Goal: Complete application form: Complete application form

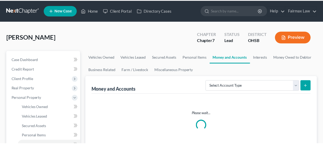
scroll to position [63, 0]
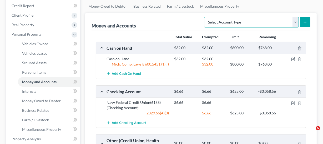
click at [280, 24] on select "Select Account Type Brokerage Cash on Hand Certificates of Deposit Checking Acc…" at bounding box center [251, 22] width 95 height 11
select select "checking"
click at [206, 17] on select "Select Account Type Brokerage Cash on Hand Certificates of Deposit Checking Acc…" at bounding box center [251, 22] width 95 height 11
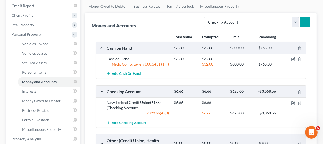
click at [306, 22] on icon "submit" at bounding box center [305, 22] width 4 height 4
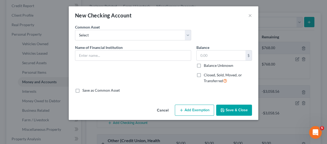
click at [127, 61] on div "Name of Financial Institution *" at bounding box center [132, 66] width 121 height 43
click at [126, 59] on input "text" at bounding box center [133, 55] width 116 height 10
type input "n"
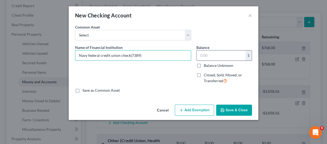
type input "Navy federal credit union check(7389)"
click at [216, 58] on input "text" at bounding box center [221, 55] width 49 height 10
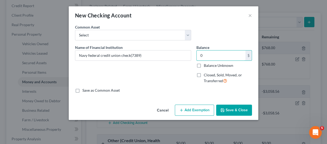
type input "0"
click at [239, 113] on button "Save & Close" at bounding box center [234, 109] width 36 height 11
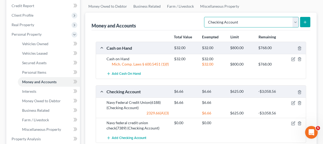
click at [296, 21] on select "Select Account Type Brokerage Cash on Hand Certificates of Deposit Checking Acc…" at bounding box center [251, 22] width 95 height 11
select select "savings"
click at [206, 17] on select "Select Account Type Brokerage Cash on Hand Certificates of Deposit Checking Acc…" at bounding box center [251, 22] width 95 height 11
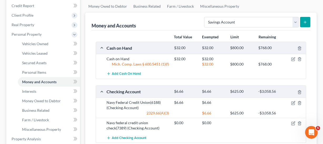
click at [304, 22] on icon "submit" at bounding box center [305, 22] width 4 height 4
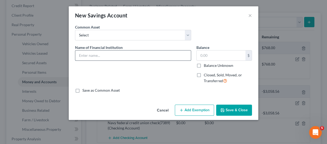
click at [126, 56] on input "text" at bounding box center [133, 55] width 116 height 10
type input "navy federa savings (0848)"
drag, startPoint x: 222, startPoint y: 62, endPoint x: 223, endPoint y: 55, distance: 6.4
click at [222, 57] on div "$ Balance Unknown" at bounding box center [224, 59] width 56 height 18
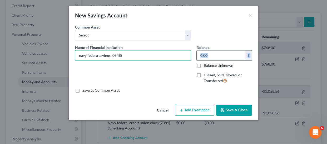
click at [223, 55] on input "text" at bounding box center [221, 55] width 49 height 10
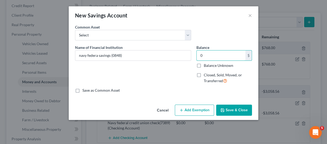
type input "0"
click at [229, 111] on button "Save & Close" at bounding box center [234, 109] width 36 height 11
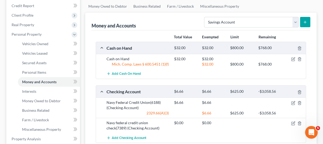
click at [305, 20] on icon "submit" at bounding box center [305, 22] width 4 height 4
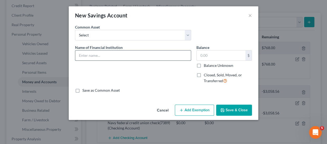
click at [148, 51] on input "text" at bounding box center [133, 55] width 116 height 10
type input "navy federal savings (0863)"
click at [221, 48] on div "Balance $ Balance Unknown Balance Undetermined $ Balance Unknown" at bounding box center [224, 56] width 56 height 23
click at [221, 60] on div "$ Balance Unknown" at bounding box center [224, 59] width 56 height 18
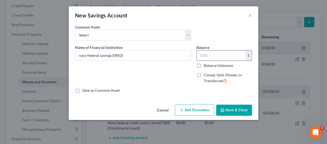
click at [222, 59] on input "text" at bounding box center [221, 55] width 49 height 10
type input "0"
click at [232, 109] on button "Save & Close" at bounding box center [234, 109] width 36 height 11
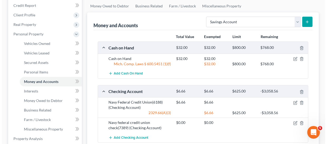
scroll to position [63, 0]
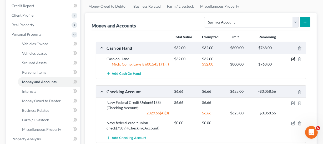
click at [292, 58] on icon "button" at bounding box center [293, 59] width 3 height 3
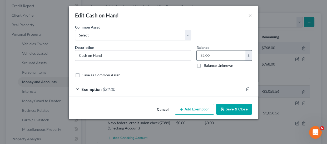
click at [227, 53] on input "32.00" at bounding box center [221, 55] width 49 height 10
type input "6.00"
drag, startPoint x: 161, startPoint y: 74, endPoint x: 161, endPoint y: 91, distance: 17.4
click at [161, 77] on form "An exemption set must first be selected from the Filing Information section. Co…" at bounding box center [163, 60] width 177 height 72
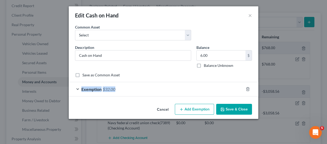
click at [161, 91] on div "Exemption $32.00" at bounding box center [156, 89] width 175 height 14
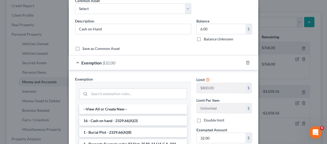
scroll to position [72, 0]
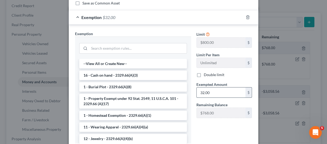
click at [223, 93] on input "32.00" at bounding box center [221, 92] width 49 height 10
type input "6.00"
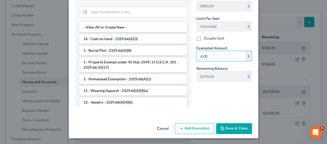
scroll to position [108, 0]
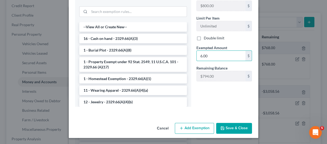
type input "6.00"
click at [230, 132] on button "Save & Close" at bounding box center [234, 127] width 36 height 11
click at [232, 126] on button "Save & Close" at bounding box center [234, 127] width 36 height 11
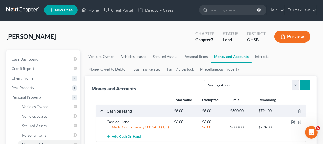
scroll to position [0, 0]
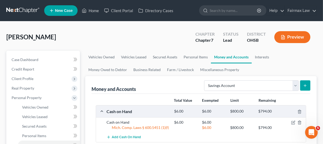
click at [255, 49] on div "[PERSON_NAME] Upgraded Chapter Chapter 7 Status Lead District [GEOGRAPHIC_DATA]…" at bounding box center [161, 39] width 311 height 23
click at [260, 58] on link "Interests" at bounding box center [262, 57] width 21 height 13
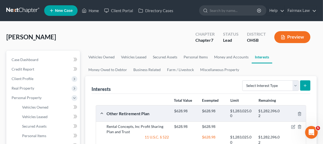
scroll to position [48, 0]
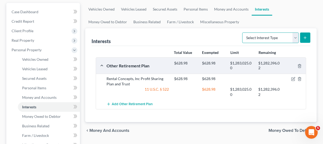
click at [261, 38] on select "Select Interest Type 401K Annuity Bond Education IRA Government Bond Government…" at bounding box center [271, 37] width 57 height 11
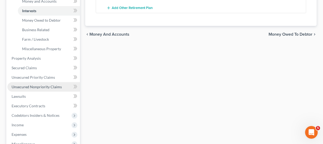
click at [42, 86] on span "Unsecured Nonpriority Claims" at bounding box center [37, 86] width 50 height 4
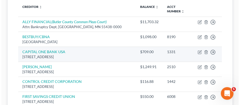
scroll to position [95, 0]
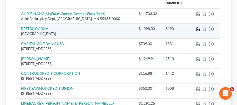
click at [199, 31] on icon "button" at bounding box center [197, 29] width 3 height 3
select select "39"
select select "14"
select select "0"
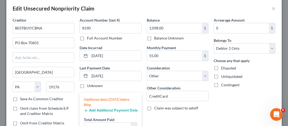
scroll to position [7, 0]
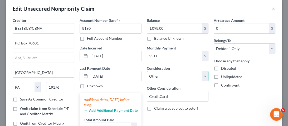
click at [185, 72] on select "Select Cable / Satellite Services Collection Agency Credit Card Debt Debt Couns…" at bounding box center [178, 76] width 62 height 11
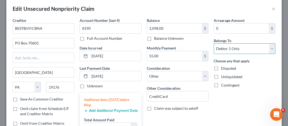
click at [238, 47] on select "Select Debtor 1 Only Debtor 2 Only Debtor 1 And Debtor 2 Only At Least One Of T…" at bounding box center [245, 48] width 62 height 11
click at [232, 115] on div "Arrearage Amount 0 $ Belongs To * Select Debtor 1 Only Debtor 2 Only Debtor 1 A…" at bounding box center [244, 80] width 67 height 124
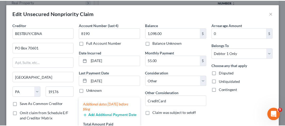
scroll to position [0, 0]
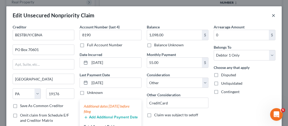
click at [272, 18] on button "×" at bounding box center [274, 15] width 4 height 6
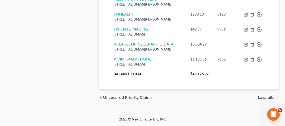
scroll to position [633, 0]
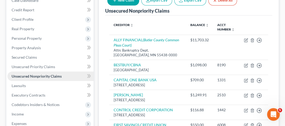
scroll to position [84, 0]
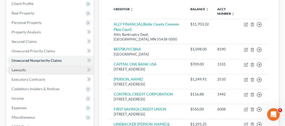
click at [35, 74] on link "Lawsuits" at bounding box center [50, 69] width 86 height 9
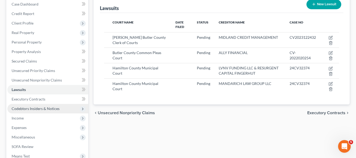
scroll to position [68, 0]
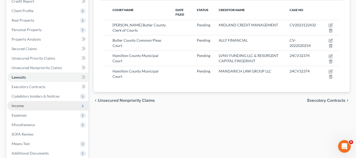
click at [34, 108] on span "Income" at bounding box center [47, 105] width 81 height 9
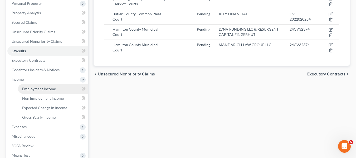
click at [42, 87] on span "Employment Income" at bounding box center [39, 88] width 34 height 4
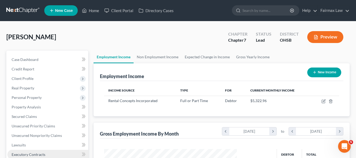
scroll to position [105, 0]
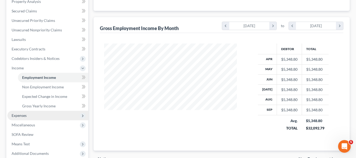
click at [26, 119] on span "Expenses" at bounding box center [47, 115] width 81 height 9
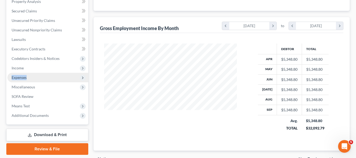
click at [36, 79] on span "Expenses" at bounding box center [47, 77] width 81 height 9
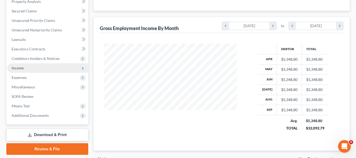
click at [25, 67] on span "Income" at bounding box center [47, 67] width 81 height 9
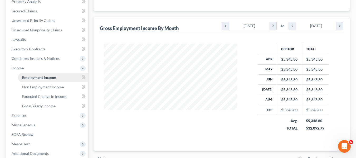
click at [36, 74] on link "Employment Income" at bounding box center [53, 77] width 70 height 9
click at [53, 78] on span "Employment Income" at bounding box center [39, 77] width 34 height 4
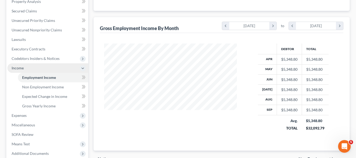
click at [30, 67] on span "Income" at bounding box center [47, 67] width 81 height 9
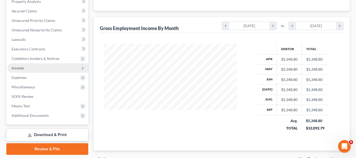
click at [35, 72] on span "Income" at bounding box center [47, 67] width 81 height 9
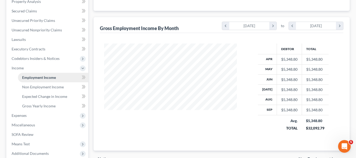
click at [49, 80] on link "Employment Income" at bounding box center [53, 77] width 70 height 9
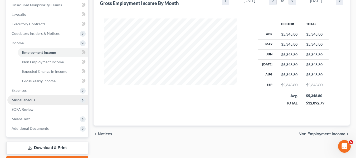
scroll to position [160, 0]
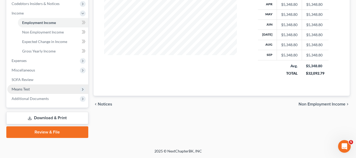
click at [34, 89] on span "Means Test" at bounding box center [47, 88] width 81 height 9
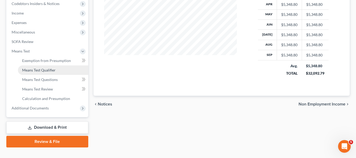
click at [50, 69] on span "Means Test Qualifier" at bounding box center [38, 70] width 33 height 4
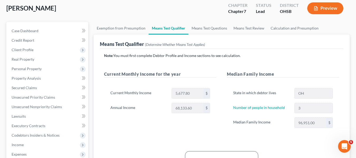
scroll to position [79, 0]
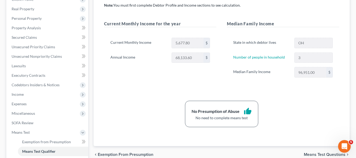
click at [144, 63] on label "Annual Income" at bounding box center [138, 57] width 61 height 11
click at [268, 103] on div "No Presumption of Abuse thumb_up No need to complete means test" at bounding box center [221, 114] width 240 height 26
click at [283, 108] on div "No Presumption of Abuse thumb_up No need to complete means test" at bounding box center [221, 114] width 240 height 26
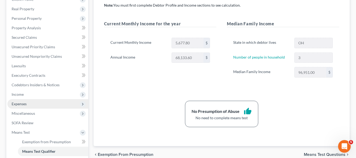
click at [34, 106] on span "Expenses" at bounding box center [47, 103] width 81 height 9
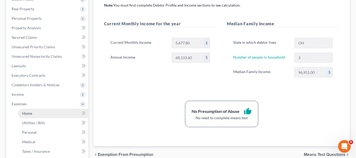
click at [35, 111] on link "Home" at bounding box center [53, 113] width 70 height 9
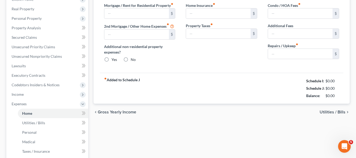
scroll to position [18, 0]
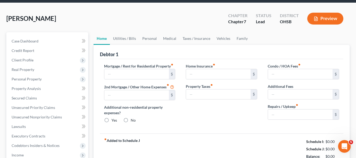
type input "1,735.00"
type input "0.00"
radio input "true"
type input "0.00"
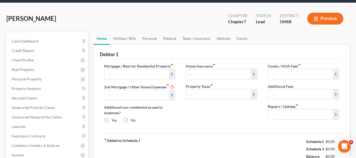
type input "0.00"
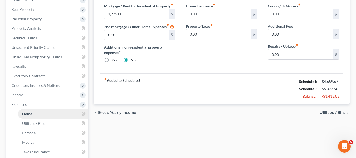
scroll to position [79, 0]
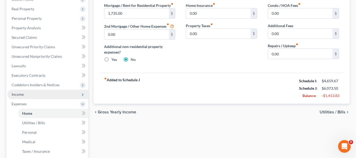
click at [32, 96] on span "Income" at bounding box center [47, 94] width 81 height 9
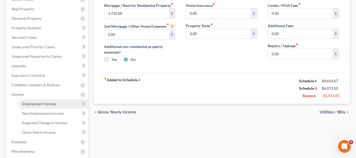
click at [45, 103] on span "Employment Income" at bounding box center [39, 103] width 34 height 4
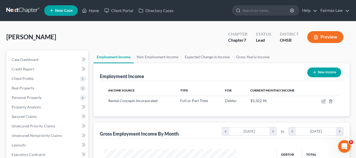
scroll to position [95, 143]
click at [184, 46] on div "[PERSON_NAME] Upgraded Chapter Chapter 7 Status Lead District [GEOGRAPHIC_DATA]…" at bounding box center [177, 39] width 343 height 23
drag, startPoint x: 165, startPoint y: 51, endPoint x: 166, endPoint y: 59, distance: 7.8
click at [165, 51] on link "Non Employment Income" at bounding box center [158, 57] width 48 height 13
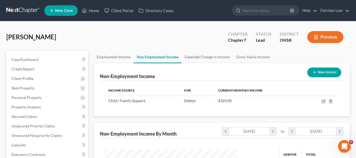
scroll to position [95, 143]
click at [203, 60] on link "Expected Change in Income" at bounding box center [206, 57] width 51 height 13
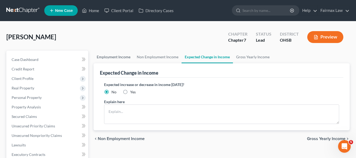
click at [119, 56] on link "Employment Income" at bounding box center [114, 57] width 40 height 13
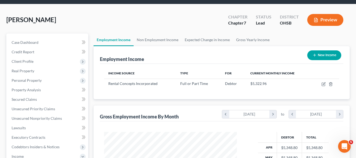
scroll to position [26, 0]
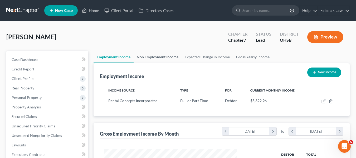
click at [144, 57] on link "Non Employment Income" at bounding box center [158, 57] width 48 height 13
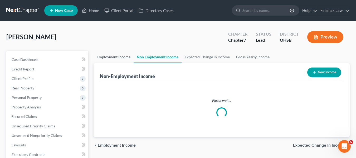
click at [122, 58] on link "Employment Income" at bounding box center [114, 57] width 40 height 13
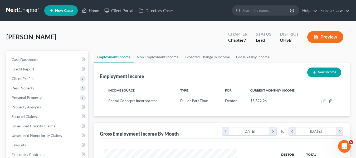
scroll to position [95, 143]
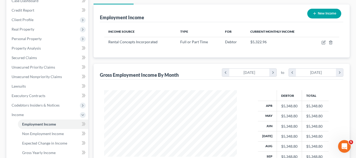
scroll to position [53, 0]
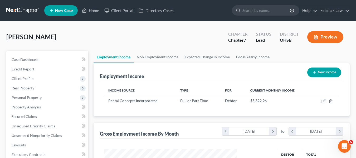
scroll to position [95, 143]
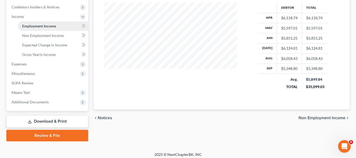
scroll to position [158, 0]
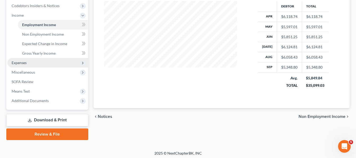
click at [20, 65] on span "Expenses" at bounding box center [47, 62] width 81 height 9
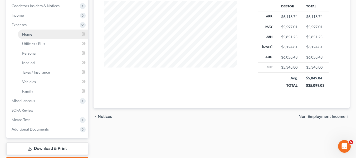
click at [49, 34] on link "Home" at bounding box center [53, 34] width 70 height 9
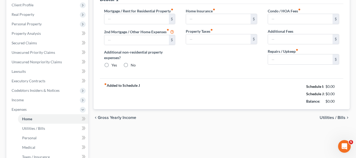
scroll to position [0, 0]
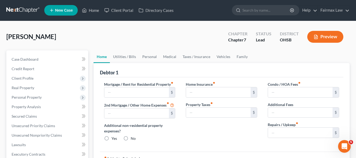
type input "1,735.00"
type input "0.00"
radio input "true"
type input "0.00"
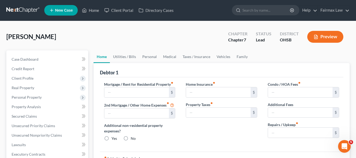
type input "0.00"
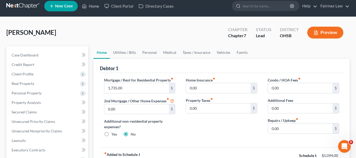
scroll to position [0, 0]
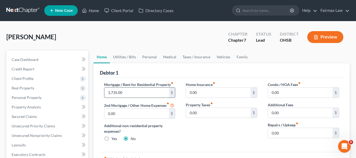
click at [138, 97] on input "1,735.00" at bounding box center [136, 92] width 65 height 10
click at [122, 56] on link "Utilities / Bills" at bounding box center [124, 57] width 29 height 13
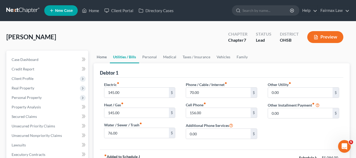
click at [101, 60] on link "Home" at bounding box center [102, 57] width 16 height 13
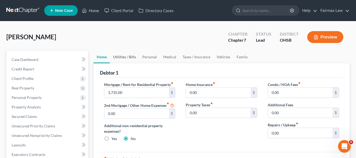
click at [131, 58] on link "Utilities / Bills" at bounding box center [124, 57] width 29 height 13
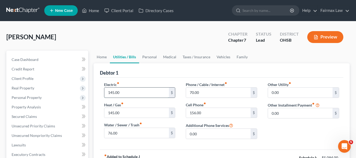
click at [139, 89] on input "145.00" at bounding box center [136, 92] width 65 height 10
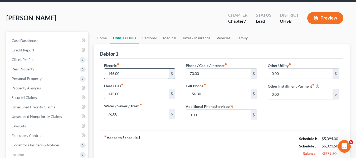
scroll to position [19, 0]
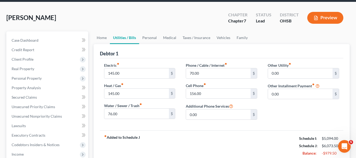
click at [136, 66] on div "Electric fiber_manual_record 145.00 $" at bounding box center [139, 70] width 71 height 16
click at [135, 69] on input "145.00" at bounding box center [136, 73] width 65 height 10
click at [135, 70] on input "145.00" at bounding box center [136, 73] width 65 height 10
type input "3"
type input "105"
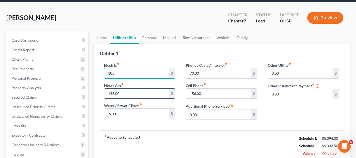
click at [126, 93] on input "145.00" at bounding box center [136, 94] width 65 height 10
type input "102"
click at [114, 72] on input "105" at bounding box center [136, 73] width 65 height 10
type input "205"
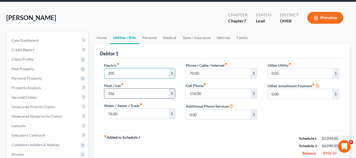
click at [117, 94] on input "102" at bounding box center [136, 94] width 65 height 10
type input "102"
click at [123, 120] on div "Electric fiber_manual_record 205 $ Heat / Gas fiber_manual_record 102 $ Water /…" at bounding box center [140, 92] width 82 height 61
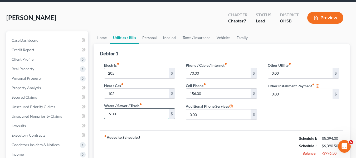
click at [129, 112] on input "76.00" at bounding box center [136, 114] width 65 height 10
type input "0"
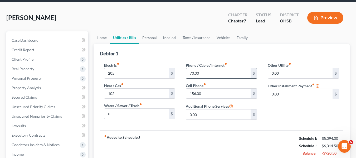
click at [209, 76] on input "70.00" at bounding box center [218, 73] width 65 height 10
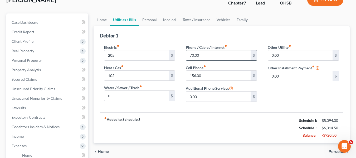
scroll to position [30, 0]
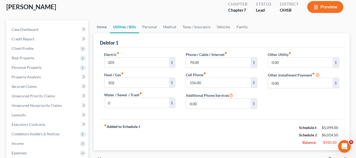
click at [103, 28] on link "Home" at bounding box center [102, 27] width 16 height 13
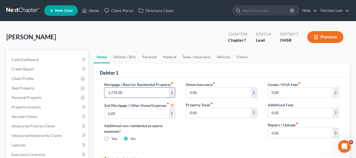
click at [127, 96] on input "1,735.00" at bounding box center [136, 92] width 65 height 10
click at [132, 97] on input "1,735.00" at bounding box center [136, 92] width 65 height 10
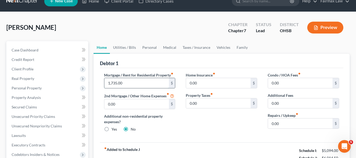
scroll to position [3, 0]
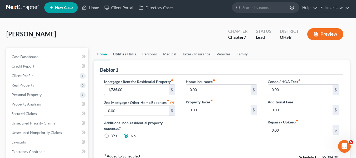
click at [127, 53] on link "Utilities / Bills" at bounding box center [124, 54] width 29 height 13
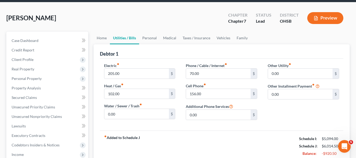
scroll to position [19, 0]
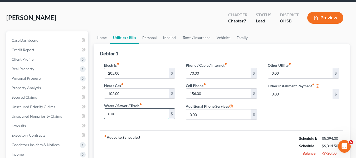
click at [126, 112] on input "0.00" at bounding box center [136, 114] width 65 height 10
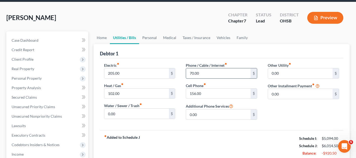
click at [233, 75] on input "70.00" at bounding box center [218, 73] width 65 height 10
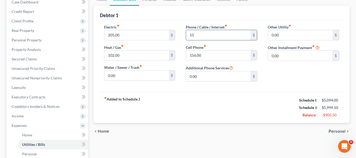
scroll to position [58, 0]
type input "55"
click at [241, 53] on input "156.00" at bounding box center [218, 55] width 65 height 10
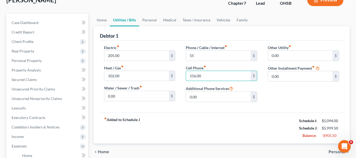
scroll to position [36, 0]
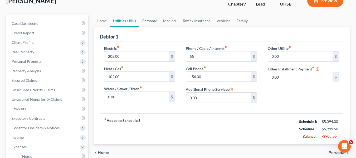
click at [153, 23] on link "Personal" at bounding box center [149, 20] width 21 height 13
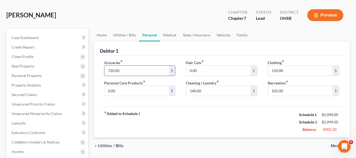
scroll to position [22, 0]
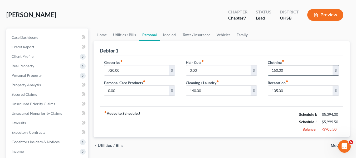
click at [279, 74] on input "150.00" at bounding box center [300, 70] width 65 height 10
type input "0"
click at [284, 91] on input "105.00" at bounding box center [300, 91] width 65 height 10
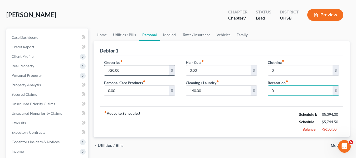
type input "0"
click at [143, 73] on input "720.00" at bounding box center [136, 70] width 65 height 10
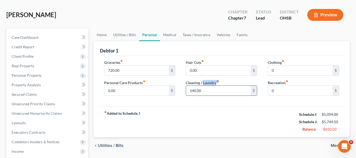
drag, startPoint x: 204, startPoint y: 85, endPoint x: 210, endPoint y: 91, distance: 8.6
click at [210, 91] on div "Cleaning / Laundry fiber_manual_record 140.00 $" at bounding box center [221, 88] width 71 height 16
click at [210, 91] on input "140.00" at bounding box center [218, 91] width 65 height 10
type input "0"
click at [198, 119] on div "fiber_manual_record Added to Schedule J Schedule I: $5,094.00 Schedule J: $5,60…" at bounding box center [221, 121] width 243 height 31
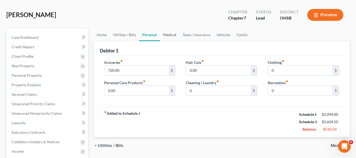
click at [172, 40] on link "Medical" at bounding box center [169, 34] width 19 height 13
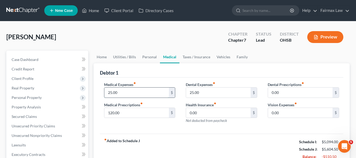
click at [124, 95] on input "25.00" at bounding box center [136, 92] width 65 height 10
type input "0"
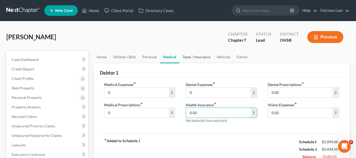
click at [196, 57] on link "Taxes / Insurance" at bounding box center [196, 57] width 34 height 13
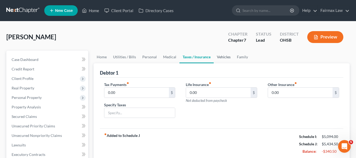
click at [222, 58] on link "Vehicles" at bounding box center [224, 57] width 20 height 13
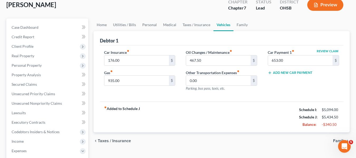
scroll to position [32, 0]
click at [138, 85] on input "935.00" at bounding box center [136, 80] width 65 height 10
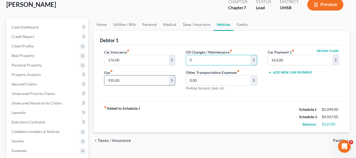
type input "0"
click at [138, 85] on input "935.00" at bounding box center [136, 80] width 65 height 10
type input "500"
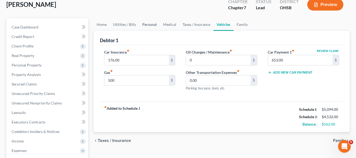
click at [144, 23] on link "Personal" at bounding box center [149, 24] width 21 height 13
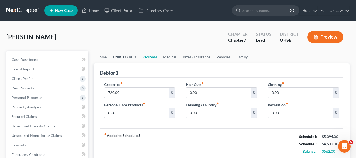
click at [130, 56] on link "Utilities / Bills" at bounding box center [124, 57] width 29 height 13
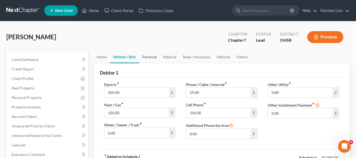
click at [154, 57] on link "Personal" at bounding box center [149, 57] width 21 height 13
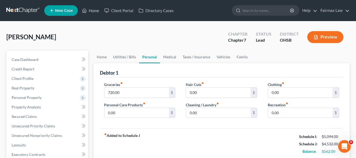
scroll to position [15, 0]
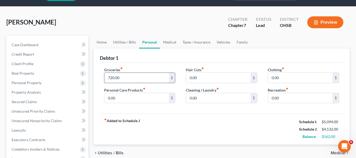
click at [140, 81] on input "720.00" at bounding box center [136, 78] width 65 height 10
type input "720"
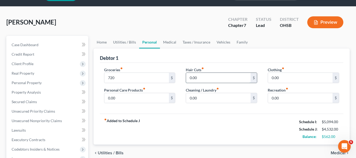
click at [224, 73] on input "0.00" at bounding box center [218, 78] width 65 height 10
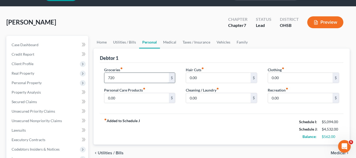
click at [130, 80] on input "720" at bounding box center [136, 78] width 65 height 10
click at [139, 78] on input "720" at bounding box center [136, 78] width 65 height 10
click at [205, 77] on input "0.00" at bounding box center [218, 78] width 65 height 10
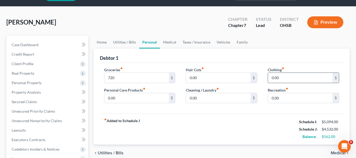
click at [290, 77] on input "0.00" at bounding box center [300, 78] width 65 height 10
click at [124, 102] on input "0.00" at bounding box center [136, 98] width 65 height 10
click at [155, 94] on input "0.00" at bounding box center [136, 98] width 65 height 10
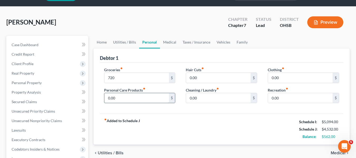
click at [155, 94] on input "0.00" at bounding box center [136, 98] width 65 height 10
type input "80"
click at [230, 97] on input "0.00" at bounding box center [218, 98] width 65 height 10
type input "80"
click at [284, 96] on input "0.00" at bounding box center [300, 98] width 65 height 10
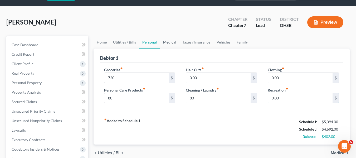
click at [172, 45] on link "Medical" at bounding box center [169, 42] width 19 height 13
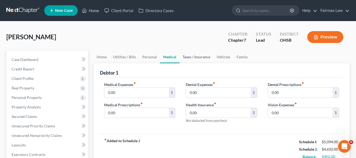
drag, startPoint x: 197, startPoint y: 58, endPoint x: 193, endPoint y: 59, distance: 4.3
click at [193, 59] on link "Taxes / Insurance" at bounding box center [196, 57] width 34 height 13
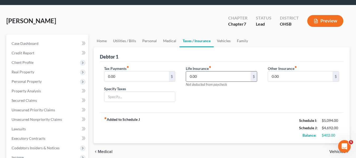
scroll to position [16, 0]
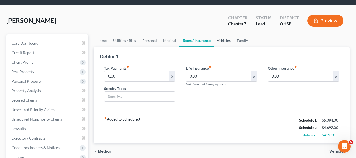
click at [224, 43] on link "Vehicles" at bounding box center [224, 40] width 20 height 13
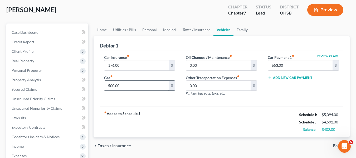
scroll to position [27, 0]
click at [159, 67] on input "176.00" at bounding box center [136, 65] width 65 height 10
click at [148, 84] on input "500.00" at bounding box center [136, 85] width 65 height 10
click at [145, 82] on input "500.00" at bounding box center [136, 85] width 65 height 10
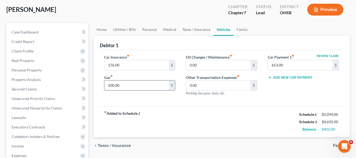
click at [145, 82] on input "500.00" at bounding box center [136, 85] width 65 height 10
click at [159, 86] on input "500.00" at bounding box center [136, 85] width 65 height 10
type input "5"
click at [135, 83] on input "text" at bounding box center [136, 85] width 65 height 10
click at [159, 91] on div "Car Insurance fiber_manual_record 176.00 $ Gas fiber_manual_record $" at bounding box center [140, 77] width 82 height 46
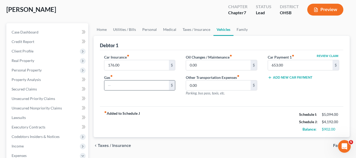
click at [159, 90] on div "$" at bounding box center [139, 85] width 71 height 11
click at [159, 90] on input "text" at bounding box center [136, 85] width 65 height 10
type input "260"
click at [223, 62] on input "0.00" at bounding box center [218, 65] width 65 height 10
click at [216, 70] on input "0.00" at bounding box center [218, 65] width 65 height 10
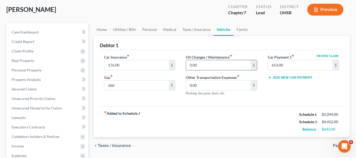
click at [216, 70] on input "0.00" at bounding box center [218, 65] width 65 height 10
type input "45"
click at [295, 67] on input "653.00" at bounding box center [300, 65] width 65 height 10
click at [218, 81] on input "0.00" at bounding box center [218, 85] width 65 height 10
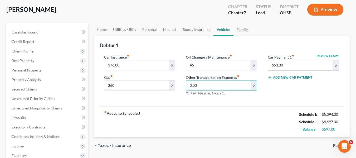
click at [288, 65] on input "653.00" at bounding box center [300, 65] width 65 height 10
type input "654"
click at [247, 78] on div "Other Transportation Expenses fiber_manual_record 0.00 $ Parking, bus pass, tax…" at bounding box center [221, 85] width 71 height 21
click at [231, 86] on input "0.00" at bounding box center [218, 85] width 65 height 10
click at [237, 31] on link "Family" at bounding box center [241, 29] width 17 height 13
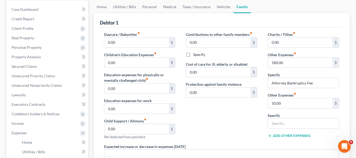
scroll to position [50, 0]
click at [152, 68] on input "0.00" at bounding box center [136, 63] width 65 height 10
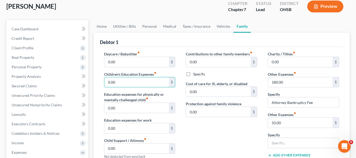
scroll to position [30, 0]
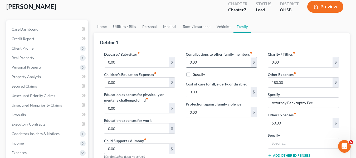
click at [223, 62] on input "0.00" at bounding box center [218, 62] width 65 height 10
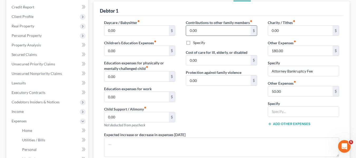
scroll to position [51, 0]
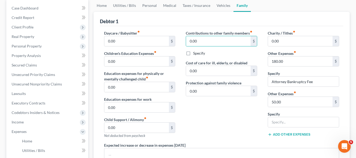
click at [193, 52] on label "Specify" at bounding box center [199, 53] width 12 height 5
click at [195, 52] on input "Specify" at bounding box center [196, 52] width 3 height 3
checkbox input "true"
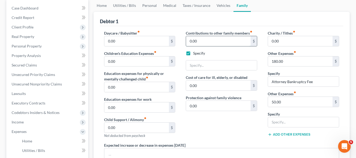
click at [210, 45] on input "0.00" at bounding box center [218, 41] width 65 height 10
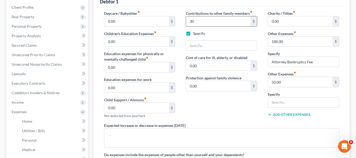
scroll to position [70, 0]
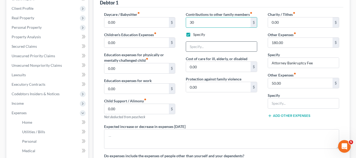
type input "30"
click at [201, 49] on input "text" at bounding box center [221, 47] width 71 height 10
click at [207, 43] on input "text" at bounding box center [221, 47] width 71 height 10
type input "Help for her niece"
click at [215, 22] on input "30" at bounding box center [218, 22] width 65 height 10
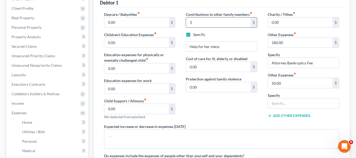
type input "30"
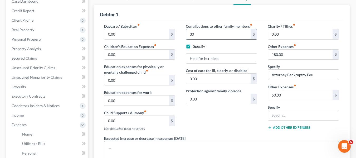
scroll to position [58, 0]
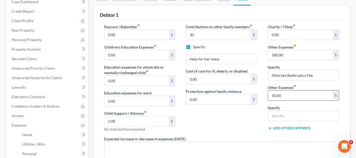
click at [299, 92] on input "50.00" at bounding box center [300, 95] width 65 height 10
type input "0"
click at [245, 130] on div "Contributions to other family members fiber_manual_record 30 $ Specify Help for…" at bounding box center [221, 80] width 82 height 112
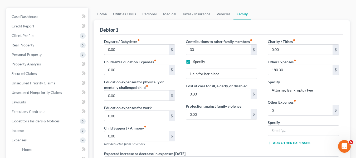
click at [97, 8] on link "Home" at bounding box center [102, 14] width 16 height 13
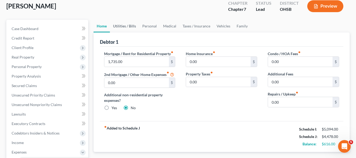
click at [131, 28] on link "Utilities / Bills" at bounding box center [124, 26] width 29 height 13
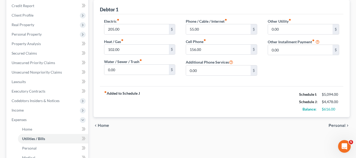
scroll to position [65, 0]
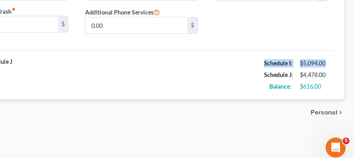
drag, startPoint x: 297, startPoint y: 93, endPoint x: 339, endPoint y: 96, distance: 42.6
click at [339, 96] on div "Schedule I: $5,094.00 Schedule J: $4,478.00 Balance: $616.00" at bounding box center [319, 100] width 40 height 22
click at [317, 94] on div "Schedule I:" at bounding box center [307, 92] width 23 height 5
drag, startPoint x: 296, startPoint y: 90, endPoint x: 332, endPoint y: 93, distance: 37.0
click at [332, 93] on div "fiber_manual_record Added to Schedule J Schedule I: $5,094.00 Schedule J: $4,47…" at bounding box center [221, 100] width 243 height 31
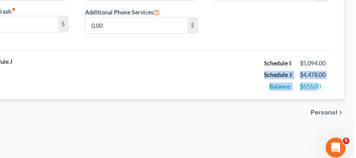
drag, startPoint x: 296, startPoint y: 99, endPoint x: 332, endPoint y: 105, distance: 37.1
click at [332, 105] on div "fiber_manual_record Added to Schedule J Schedule I: $5,094.00 Schedule J: $4,47…" at bounding box center [221, 100] width 243 height 31
click at [332, 112] on div "fiber_manual_record Added to Schedule J Schedule I: $5,094.00 Schedule J: $4,47…" at bounding box center [221, 100] width 243 height 31
drag, startPoint x: 294, startPoint y: 106, endPoint x: 335, endPoint y: 109, distance: 40.7
click at [335, 109] on div "fiber_manual_record Added to Schedule J Schedule I: $5,094.00 Schedule J: $4,47…" at bounding box center [221, 100] width 243 height 31
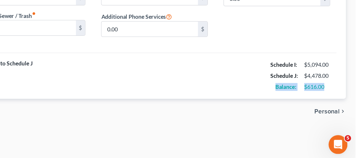
click at [341, 109] on div "$616.00" at bounding box center [330, 107] width 23 height 5
click at [310, 109] on strong "Balance:" at bounding box center [309, 107] width 14 height 4
click at [333, 107] on div "$616.00" at bounding box center [330, 107] width 17 height 5
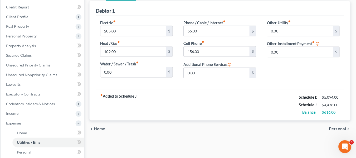
scroll to position [61, 0]
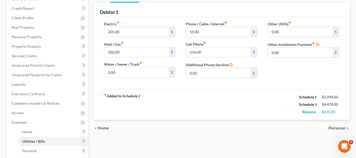
click at [338, 115] on div "Balance: $616.00" at bounding box center [318, 111] width 45 height 7
drag, startPoint x: 340, startPoint y: 112, endPoint x: 301, endPoint y: 110, distance: 38.8
click at [301, 110] on div "Balance: $616.00" at bounding box center [318, 111] width 45 height 7
click at [330, 115] on div "Balance: $616.00" at bounding box center [318, 111] width 45 height 7
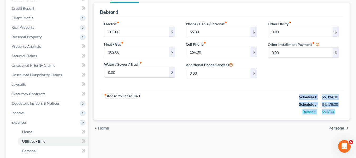
drag, startPoint x: 299, startPoint y: 97, endPoint x: 348, endPoint y: 114, distance: 51.7
click at [348, 114] on div "Debtor 1 Electric fiber_manual_record 205.00 $ Heat / Gas fiber_manual_record 1…" at bounding box center [222, 61] width 256 height 117
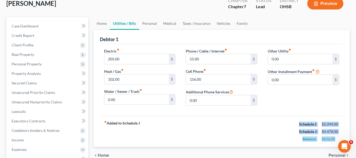
scroll to position [33, 0]
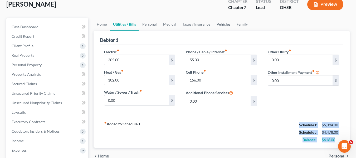
click at [222, 24] on link "Vehicles" at bounding box center [223, 24] width 20 height 13
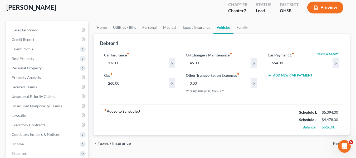
scroll to position [30, 0]
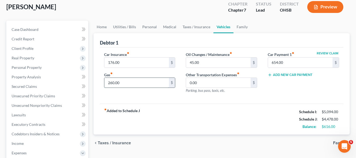
click at [121, 81] on input "260.00" at bounding box center [136, 83] width 65 height 10
type input "500"
click at [194, 30] on link "Taxes / Insurance" at bounding box center [196, 27] width 34 height 13
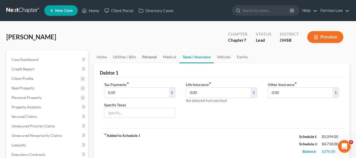
click at [153, 53] on link "Personal" at bounding box center [149, 57] width 21 height 13
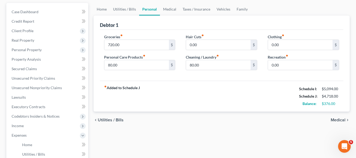
scroll to position [48, 0]
click at [276, 47] on input "0.00" at bounding box center [300, 45] width 65 height 10
type input "100"
click at [287, 92] on div "fiber_manual_record Added to Schedule J Schedule I: $5,094.00 Schedule J: $4,81…" at bounding box center [221, 95] width 243 height 31
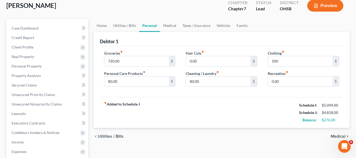
scroll to position [31, 0]
click at [203, 81] on input "80.00" at bounding box center [218, 82] width 65 height 10
click at [222, 81] on input "80.00" at bounding box center [218, 82] width 65 height 10
click at [205, 83] on input "80.00" at bounding box center [218, 82] width 65 height 10
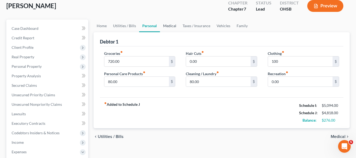
click at [168, 28] on link "Medical" at bounding box center [169, 25] width 19 height 13
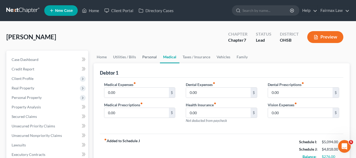
click at [144, 55] on link "Personal" at bounding box center [149, 57] width 21 height 13
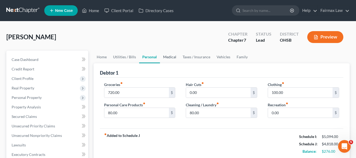
click at [165, 62] on link "Medical" at bounding box center [169, 57] width 19 height 13
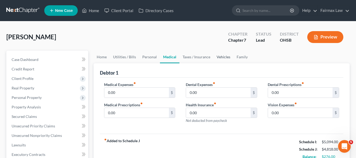
click at [218, 57] on link "Vehicles" at bounding box center [223, 57] width 20 height 13
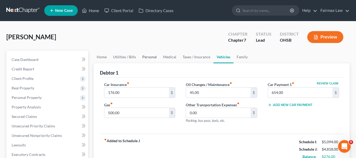
click at [153, 62] on link "Personal" at bounding box center [149, 57] width 21 height 13
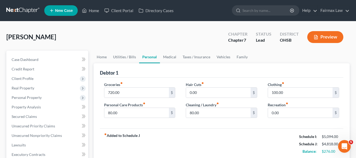
click at [151, 56] on link "Personal" at bounding box center [149, 57] width 21 height 13
click at [112, 90] on input "720.00" at bounding box center [136, 92] width 65 height 10
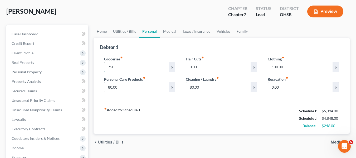
scroll to position [27, 0]
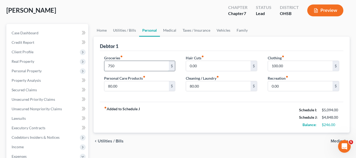
click at [128, 68] on input "750" at bounding box center [136, 66] width 65 height 10
type input "800"
click at [188, 97] on div "Groceries fiber_manual_record 800 $ Personal Care Products fiber_manual_record …" at bounding box center [221, 76] width 243 height 51
click at [219, 68] on input "0.00" at bounding box center [218, 66] width 65 height 10
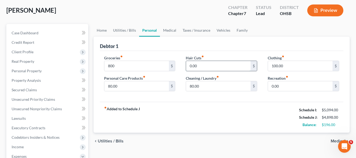
click at [219, 68] on input "0.00" at bounding box center [218, 66] width 65 height 10
click at [123, 90] on input "80.00" at bounding box center [136, 86] width 65 height 10
type input "100"
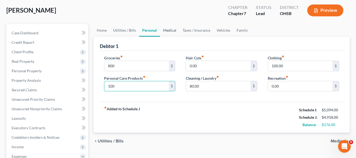
click at [173, 32] on link "Medical" at bounding box center [169, 30] width 19 height 13
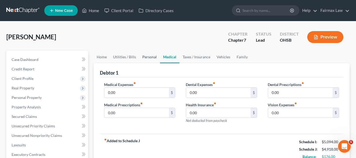
click at [143, 58] on link "Personal" at bounding box center [149, 57] width 21 height 13
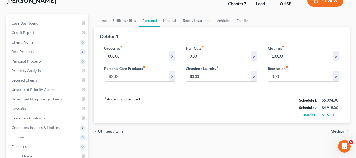
scroll to position [37, 0]
click at [130, 71] on input "100.00" at bounding box center [136, 76] width 65 height 10
type input "120"
click at [193, 98] on div "fiber_manual_record Added to Schedule J Schedule I: $5,094.00 Schedule J: $4,93…" at bounding box center [221, 107] width 243 height 31
click at [156, 56] on input "800.00" at bounding box center [136, 56] width 65 height 10
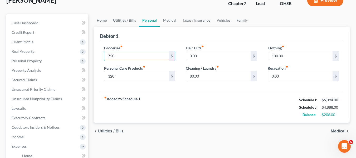
type input "750"
click at [228, 97] on div "fiber_manual_record Added to Schedule J Schedule I: $5,094.00 Schedule J: $4,88…" at bounding box center [221, 107] width 243 height 31
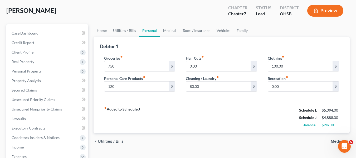
scroll to position [26, 0]
click at [168, 29] on link "Medical" at bounding box center [169, 30] width 19 height 13
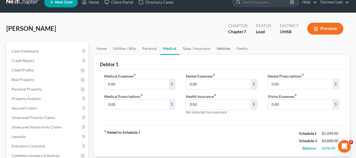
scroll to position [2, 0]
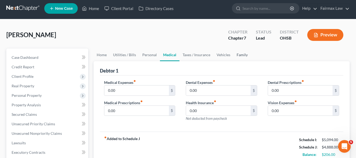
click at [246, 56] on link "Family" at bounding box center [241, 54] width 17 height 13
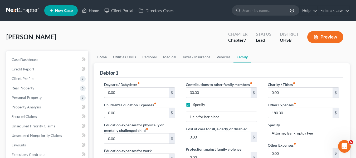
click at [105, 54] on link "Home" at bounding box center [102, 57] width 16 height 13
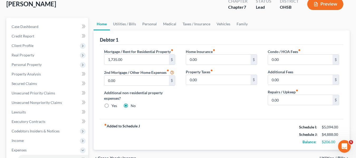
scroll to position [33, 0]
click at [121, 25] on link "Utilities / Bills" at bounding box center [124, 23] width 29 height 13
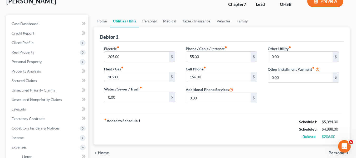
scroll to position [36, 0]
click at [154, 52] on input "205.00" at bounding box center [136, 56] width 65 height 10
click at [206, 58] on input "55.00" at bounding box center [218, 56] width 65 height 10
click at [157, 19] on link "Personal" at bounding box center [149, 20] width 21 height 13
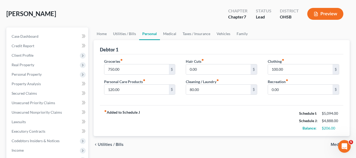
scroll to position [23, 0]
click at [171, 35] on link "Medical" at bounding box center [169, 33] width 19 height 13
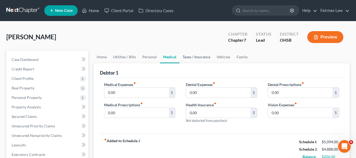
click at [202, 57] on link "Taxes / Insurance" at bounding box center [196, 57] width 34 height 13
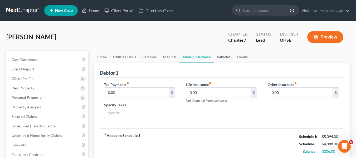
click at [220, 57] on link "Vehicles" at bounding box center [224, 57] width 20 height 13
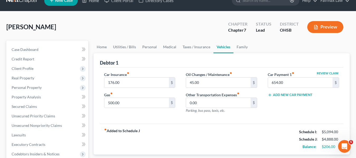
scroll to position [10, 0]
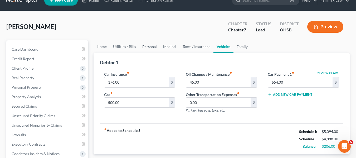
click at [154, 48] on link "Personal" at bounding box center [149, 46] width 21 height 13
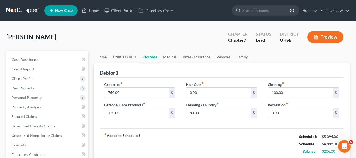
click at [122, 99] on div "Groceries fiber_manual_record 750.00 $ Personal Care Products fiber_manual_reco…" at bounding box center [140, 102] width 82 height 41
click at [130, 94] on input "750.00" at bounding box center [136, 92] width 65 height 10
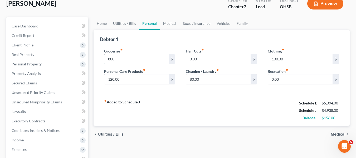
scroll to position [35, 0]
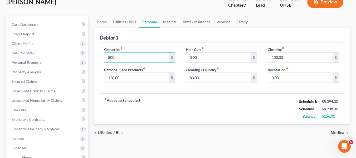
click at [240, 103] on div "fiber_manual_record Added to Schedule J Schedule I: $5,094.00 Schedule J: $4,93…" at bounding box center [221, 108] width 243 height 31
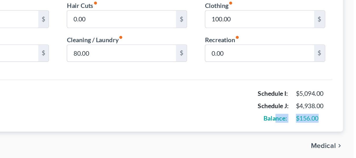
drag, startPoint x: 343, startPoint y: 115, endPoint x: 309, endPoint y: 116, distance: 34.2
click at [309, 116] on div "Debtor 1 Groceries fiber_manual_record 800 $ Personal Care Products fiber_manua…" at bounding box center [222, 76] width 256 height 96
click at [286, 113] on div "fiber_manual_record Added to Schedule J Schedule I: $5,094.00 Schedule J: $4,93…" at bounding box center [221, 108] width 243 height 31
drag, startPoint x: 293, startPoint y: 113, endPoint x: 351, endPoint y: 124, distance: 58.6
click at [351, 124] on div "Home Utilities / Bills Personal Medical Taxes / Insurance Vehicles Family Debto…" at bounding box center [221, 154] width 261 height 276
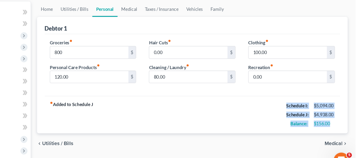
drag, startPoint x: 288, startPoint y: 98, endPoint x: 335, endPoint y: 121, distance: 52.9
click at [335, 121] on div "fiber_manual_record Added to Schedule J Schedule I: $5,094.00 Schedule J: $4,93…" at bounding box center [221, 108] width 243 height 31
click at [328, 121] on div "fiber_manual_record Added to Schedule J Schedule I: $5,094.00 Schedule J: $4,93…" at bounding box center [221, 108] width 243 height 31
drag, startPoint x: 291, startPoint y: 101, endPoint x: 339, endPoint y: 123, distance: 53.0
click at [339, 123] on div "fiber_manual_record Added to Schedule J Schedule I: $5,094.00 Schedule J: $4,93…" at bounding box center [221, 108] width 243 height 31
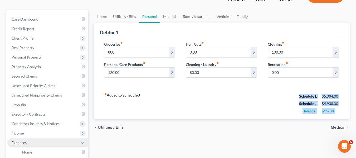
scroll to position [39, 0]
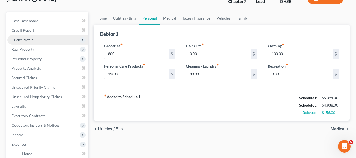
click at [33, 37] on span "Client Profile" at bounding box center [47, 39] width 81 height 9
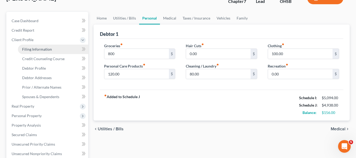
click at [60, 48] on link "Filing Information" at bounding box center [53, 49] width 70 height 9
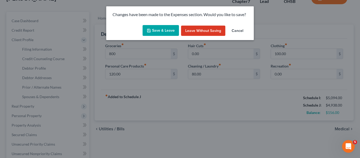
click at [154, 32] on button "Save & Leave" at bounding box center [161, 30] width 36 height 11
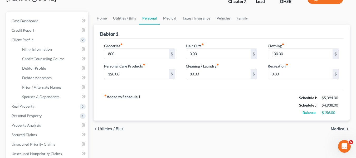
type input "800.00"
select select "1"
select select "0"
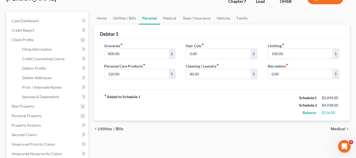
select select "36"
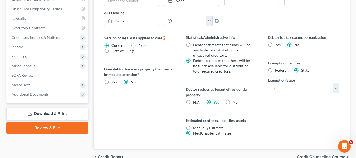
scroll to position [191, 0]
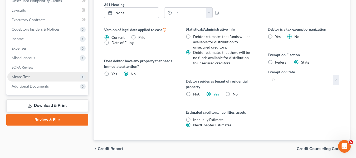
click at [46, 75] on span "Means Test" at bounding box center [47, 76] width 81 height 9
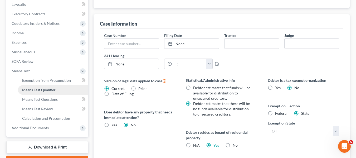
scroll to position [135, 0]
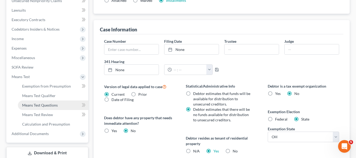
click at [55, 100] on link "Means Test Questions" at bounding box center [53, 104] width 70 height 9
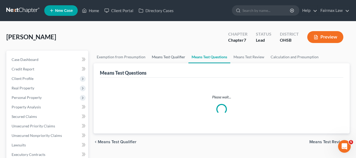
click at [163, 57] on link "Means Test Qualifier" at bounding box center [169, 57] width 40 height 13
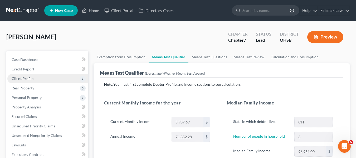
click at [42, 80] on span "Client Profile" at bounding box center [47, 78] width 81 height 9
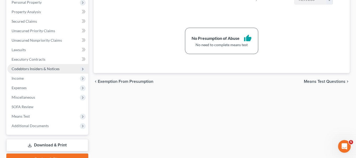
scroll to position [153, 0]
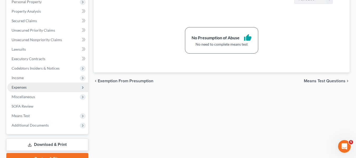
click at [73, 85] on span "Expenses" at bounding box center [47, 86] width 81 height 9
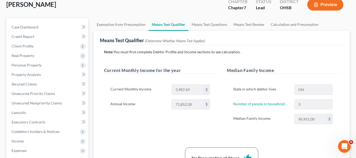
scroll to position [79, 0]
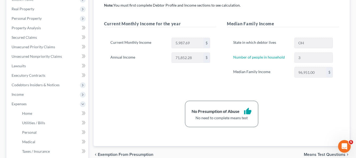
drag, startPoint x: 208, startPoint y: 70, endPoint x: 179, endPoint y: 24, distance: 54.3
click at [208, 70] on div "Current Monthly Income 5,987.69 $ Annual Income 71,852.28 $" at bounding box center [160, 52] width 112 height 42
drag, startPoint x: 76, startPoint y: 9, endPoint x: 153, endPoint y: 4, distance: 77.1
click at [76, 9] on span "Real Property" at bounding box center [47, 8] width 81 height 9
click at [145, 43] on label "Current Monthly Income" at bounding box center [138, 43] width 61 height 11
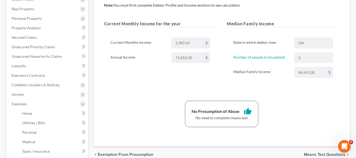
click at [145, 43] on label "Current Monthly Income" at bounding box center [138, 43] width 61 height 11
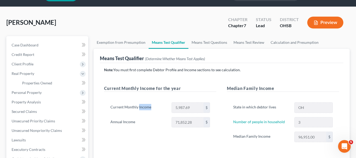
scroll to position [0, 0]
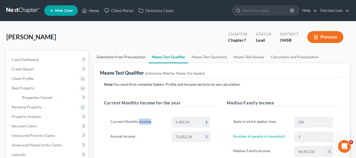
click at [122, 55] on link "Exemption from Presumption" at bounding box center [121, 57] width 55 height 13
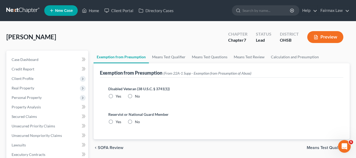
radio input "true"
click at [92, 5] on nav "Home New Case Client Portal Directory Cases Fairmax Law [PERSON_NAME][EMAIL_ADD…" at bounding box center [178, 10] width 356 height 21
click at [213, 71] on span "(From 22A-1 Supp - Exemption from Presumption of Abuse)" at bounding box center [207, 73] width 88 height 4
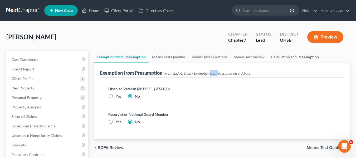
click at [319, 70] on div "Exemption from Presumption (From 22A-1 Supp - Exemption from Presumption of Abu…" at bounding box center [221, 70] width 243 height 14
click at [166, 45] on div "[PERSON_NAME] Upgraded Chapter Chapter 7 Status Lead District [GEOGRAPHIC_DATA]…" at bounding box center [177, 39] width 343 height 23
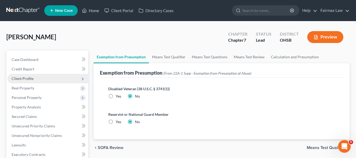
click at [54, 79] on span "Client Profile" at bounding box center [47, 78] width 81 height 9
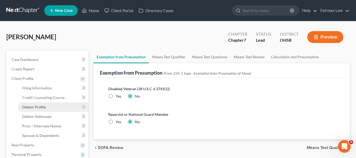
click at [36, 110] on link "Debtor Profile" at bounding box center [53, 106] width 70 height 9
select select "0"
select select "2"
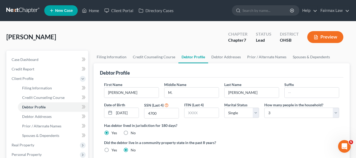
radio input "true"
click at [131, 84] on div "First Name [PERSON_NAME]" at bounding box center [131, 90] width 60 height 16
click at [118, 111] on input "[DATE]" at bounding box center [126, 113] width 24 height 10
click at [166, 111] on input "4700" at bounding box center [161, 113] width 34 height 10
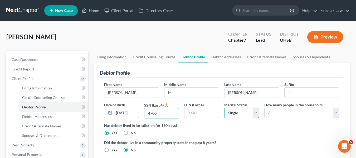
click at [250, 111] on select "Select Single Married Separated Divorced Widowed" at bounding box center [241, 112] width 35 height 11
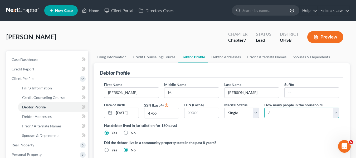
click at [288, 112] on select "Select 1 2 3 4 5 6 7 8 9 10 11 12 13 14 15 16 17 18 19 20" at bounding box center [301, 112] width 75 height 11
click at [243, 141] on label "Did the debtor live in a community property state in the past 8 years?" at bounding box center [221, 143] width 235 height 6
click at [303, 110] on select "Select 1 2 3 4 5 6 7 8 9 10 11 12 13 14 15 16 17 18 19 20" at bounding box center [301, 112] width 75 height 11
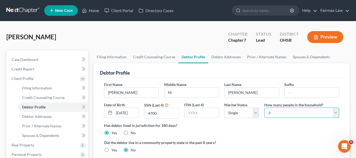
click at [303, 110] on select "Select 1 2 3 4 5 6 7 8 9 10 11 12 13 14 15 16 17 18 19 20" at bounding box center [301, 112] width 75 height 11
click at [261, 129] on div "Has debtor lived in jurisdiction for 180 days? Yes No Debtor must reside in jur…" at bounding box center [221, 128] width 235 height 13
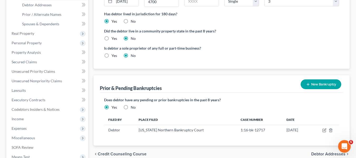
scroll to position [158, 0]
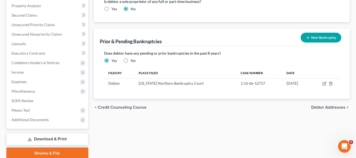
click at [119, 40] on div "Prior & Pending Bankruptcies" at bounding box center [131, 41] width 62 height 6
click at [173, 43] on div "Prior & Pending Bankruptcies New Bankruptcy New Pending Bankruptcy New Prior Ba…" at bounding box center [221, 37] width 243 height 18
drag, startPoint x: 103, startPoint y: 40, endPoint x: 163, endPoint y: 48, distance: 61.1
click at [103, 40] on div "Prior & Pending Bankruptcies" at bounding box center [131, 41] width 62 height 6
click at [217, 53] on label "Does debtor have any pending or prior bankruptcies in the past 8 years?" at bounding box center [221, 53] width 235 height 6
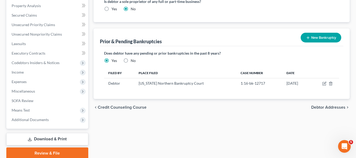
click at [226, 55] on label "Does debtor have any pending or prior bankruptcies in the past 8 years?" at bounding box center [221, 53] width 235 height 6
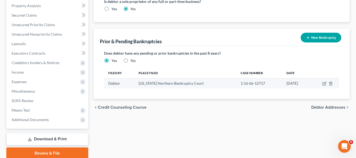
click at [236, 83] on td "1:16-bk-12717" at bounding box center [259, 83] width 46 height 10
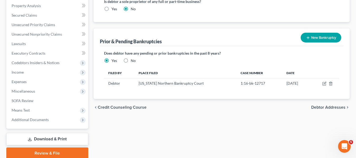
click at [284, 83] on td "[DATE]" at bounding box center [296, 83] width 28 height 10
click at [285, 97] on div "Does debtor have any pending or prior bankruptcies in the past 8 years? Are any…" at bounding box center [221, 72] width 243 height 52
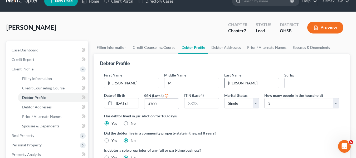
scroll to position [0, 0]
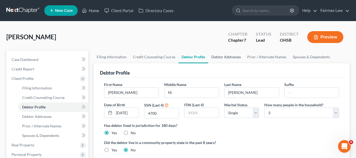
click at [227, 59] on link "Debtor Addresses" at bounding box center [226, 57] width 36 height 13
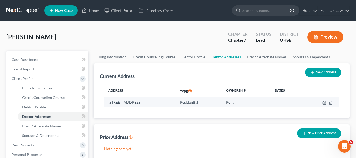
drag, startPoint x: 100, startPoint y: 101, endPoint x: 122, endPoint y: 101, distance: 22.1
click at [101, 101] on div "Address Type Ownership Dates [STREET_ADDRESS] Residential Rent" at bounding box center [221, 99] width 243 height 37
drag, startPoint x: 122, startPoint y: 101, endPoint x: 202, endPoint y: 101, distance: 80.1
click at [176, 101] on td "[STREET_ADDRESS]" at bounding box center [140, 102] width 72 height 10
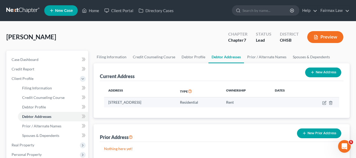
click at [265, 102] on td "Rent" at bounding box center [246, 102] width 49 height 10
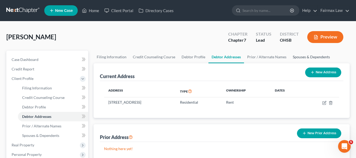
click at [308, 61] on link "Spouses & Dependents" at bounding box center [310, 57] width 43 height 13
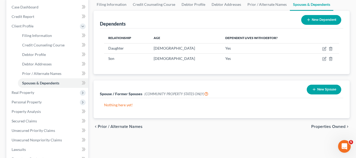
scroll to position [53, 0]
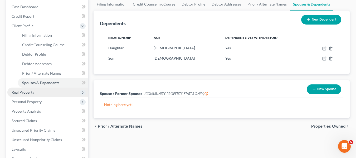
click at [27, 94] on span "Real Property" at bounding box center [23, 92] width 23 height 4
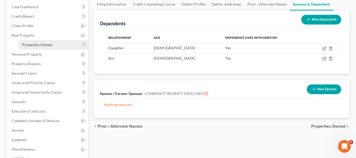
click at [48, 46] on span "Properties Owned" at bounding box center [37, 44] width 30 height 4
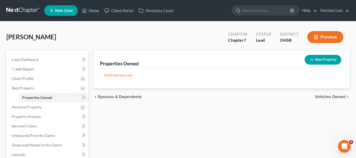
click at [166, 73] on p "Nothing here yet!" at bounding box center [221, 74] width 235 height 5
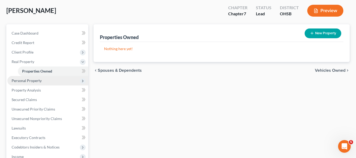
click at [40, 81] on span "Personal Property" at bounding box center [27, 80] width 30 height 4
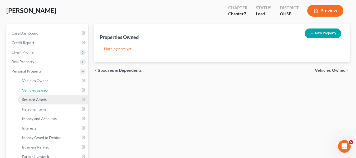
click at [41, 94] on link "Vehicles Leased" at bounding box center [53, 89] width 70 height 9
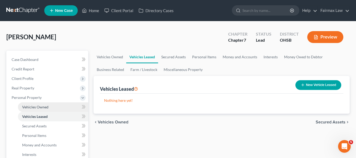
click at [48, 108] on span "Vehicles Owned" at bounding box center [35, 107] width 26 height 4
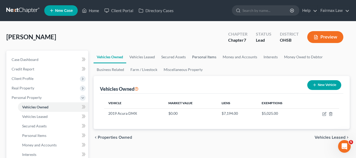
click at [203, 59] on link "Personal Items" at bounding box center [204, 57] width 31 height 13
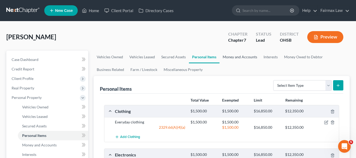
click at [238, 56] on link "Money and Accounts" at bounding box center [239, 57] width 41 height 13
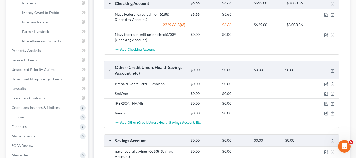
scroll to position [71, 0]
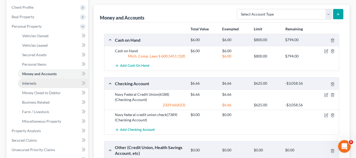
click at [53, 82] on link "Interests" at bounding box center [53, 82] width 70 height 9
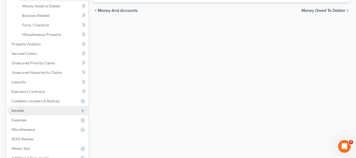
scroll to position [158, 0]
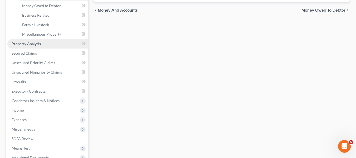
click at [41, 43] on link "Property Analysis" at bounding box center [47, 43] width 81 height 9
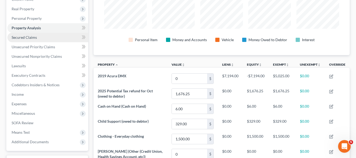
click at [34, 38] on span "Secured Claims" at bounding box center [24, 37] width 25 height 4
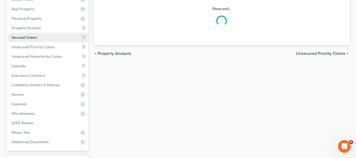
scroll to position [18, 0]
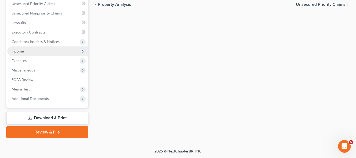
click at [33, 52] on span "Income" at bounding box center [47, 50] width 81 height 9
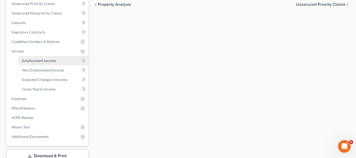
click at [44, 56] on link "Employment Income" at bounding box center [53, 60] width 70 height 9
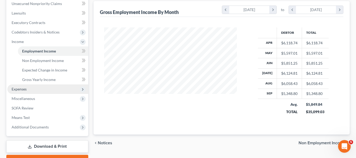
click at [21, 92] on span "Expenses" at bounding box center [47, 88] width 81 height 9
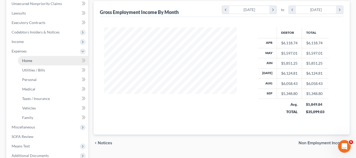
click at [41, 58] on link "Home" at bounding box center [53, 60] width 70 height 9
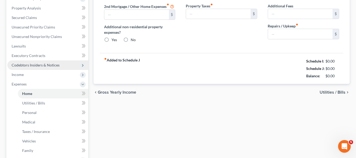
type input "1,735.00"
type input "0.00"
radio input "true"
type input "0.00"
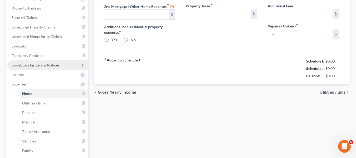
type input "0.00"
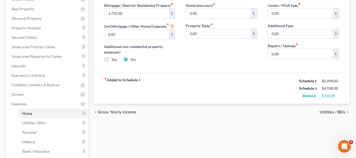
drag, startPoint x: 291, startPoint y: 106, endPoint x: 339, endPoint y: 106, distance: 47.9
click at [294, 104] on div "fiber_manual_record Added to Schedule J Schedule I: $5,094.00 Schedule J: $4,93…" at bounding box center [221, 88] width 243 height 31
click at [341, 98] on div "$156.00" at bounding box center [330, 95] width 23 height 5
click at [295, 104] on div "fiber_manual_record Added to Schedule J Schedule I: $5,094.00 Schedule J: $4,93…" at bounding box center [221, 88] width 243 height 31
click at [355, 112] on div "[PERSON_NAME] Upgraded Chapter Chapter 7 Status Lead District [GEOGRAPHIC_DATA]…" at bounding box center [178, 100] width 356 height 316
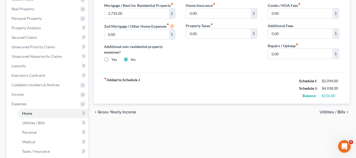
click at [355, 112] on div "[PERSON_NAME] Upgraded Chapter Chapter 7 Status Lead District [GEOGRAPHIC_DATA]…" at bounding box center [178, 100] width 356 height 316
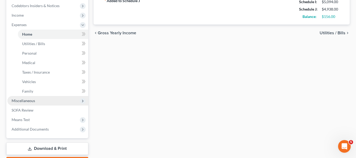
click at [28, 104] on span "Miscellaneous" at bounding box center [47, 100] width 81 height 9
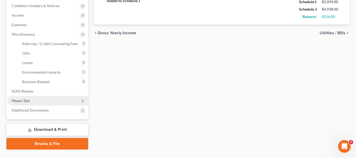
click at [29, 100] on span "Means Test" at bounding box center [21, 100] width 18 height 4
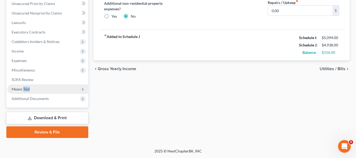
click at [38, 87] on span "Means Test" at bounding box center [47, 88] width 81 height 9
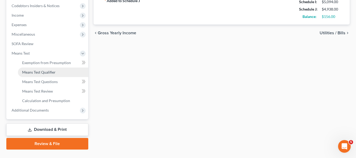
click at [60, 73] on link "Means Test Qualifier" at bounding box center [53, 71] width 70 height 9
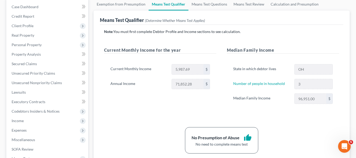
drag, startPoint x: 223, startPoint y: 45, endPoint x: 324, endPoint y: 62, distance: 102.4
click at [223, 45] on div "Note: You must first complete Debtor Profile and Income sections to see calcula…" at bounding box center [221, 91] width 235 height 124
click at [281, 55] on div "Median Family Income State in which debtor lives OH Number of people in househo…" at bounding box center [283, 80] width 123 height 67
drag, startPoint x: 324, startPoint y: 62, endPoint x: 328, endPoint y: 67, distance: 6.3
click at [326, 62] on div "State in which debtor lives OH Number of people in household 3 Median Family In…" at bounding box center [283, 86] width 112 height 57
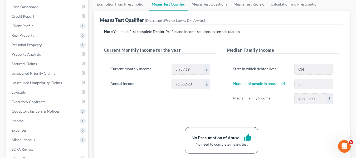
click at [331, 105] on div "State in which debtor lives OH Number of people in household 3 Median Family In…" at bounding box center [283, 86] width 112 height 57
click at [324, 87] on div "Number of people in household 3" at bounding box center [282, 84] width 105 height 11
click at [282, 120] on div "Note: You must first complete Debtor Profile and Income sections to see calcula…" at bounding box center [221, 91] width 235 height 124
click at [223, 97] on div "Median Family Income State in which debtor lives OH Number of people in househo…" at bounding box center [283, 80] width 123 height 67
click at [324, 98] on div "Median Family Income 96,951.00 $" at bounding box center [282, 98] width 105 height 11
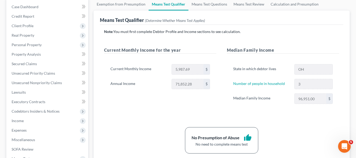
drag, startPoint x: 229, startPoint y: 96, endPoint x: 252, endPoint y: 98, distance: 22.7
click at [229, 96] on div "State in which debtor lives OH Number of people in household 3 Median Family In…" at bounding box center [283, 86] width 112 height 57
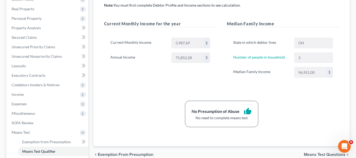
click at [191, 96] on div "Note: You must first complete Debtor Profile and Income sections to see calcula…" at bounding box center [221, 65] width 235 height 124
click at [230, 101] on div "Note: You must first complete Debtor Profile and Income sections to see calcula…" at bounding box center [221, 65] width 235 height 124
drag, startPoint x: 257, startPoint y: 112, endPoint x: 263, endPoint y: 116, distance: 7.5
click at [263, 116] on div "No Presumption of Abuse thumb_up No need to complete means test" at bounding box center [221, 114] width 240 height 26
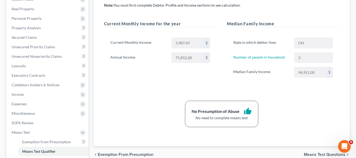
click at [266, 121] on div "No Presumption of Abuse thumb_up No need to complete means test" at bounding box center [221, 114] width 240 height 26
drag, startPoint x: 212, startPoint y: 111, endPoint x: 254, endPoint y: 115, distance: 42.6
click at [214, 111] on div "No Presumption of Abuse" at bounding box center [215, 111] width 48 height 6
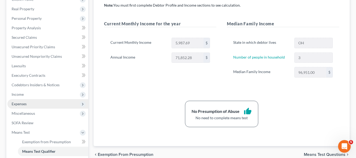
click at [32, 102] on span "Expenses" at bounding box center [47, 103] width 81 height 9
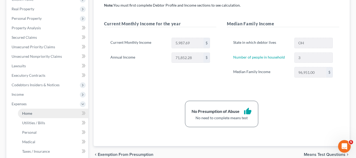
drag, startPoint x: 36, startPoint y: 110, endPoint x: 44, endPoint y: 113, distance: 8.4
click at [36, 110] on link "Home" at bounding box center [53, 113] width 70 height 9
click at [44, 113] on link "Home" at bounding box center [53, 113] width 70 height 9
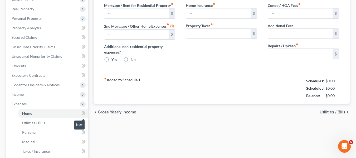
scroll to position [18, 0]
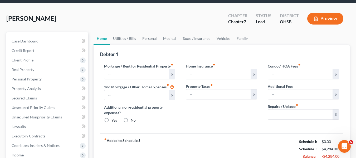
type input "1,735.00"
type input "0.00"
radio input "true"
type input "0.00"
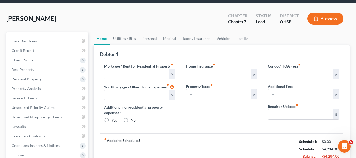
type input "0.00"
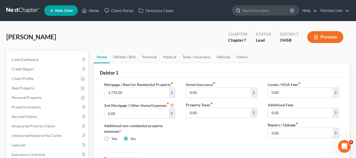
scroll to position [26, 0]
